Goal: Information Seeking & Learning: Learn about a topic

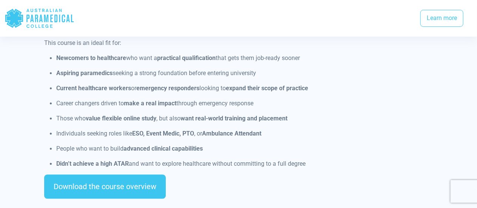
scroll to position [655, 0]
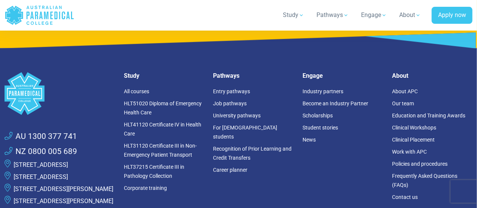
scroll to position [2528, 0]
